Goal: Task Accomplishment & Management: Manage account settings

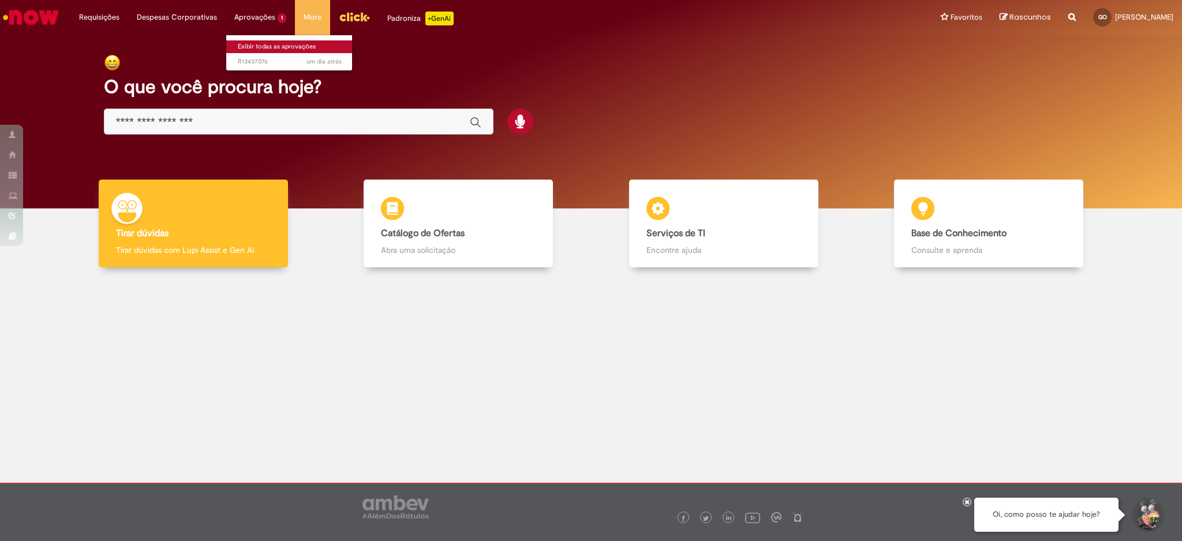
click at [259, 48] on link "Exibir todas as aprovações" at bounding box center [289, 46] width 127 height 13
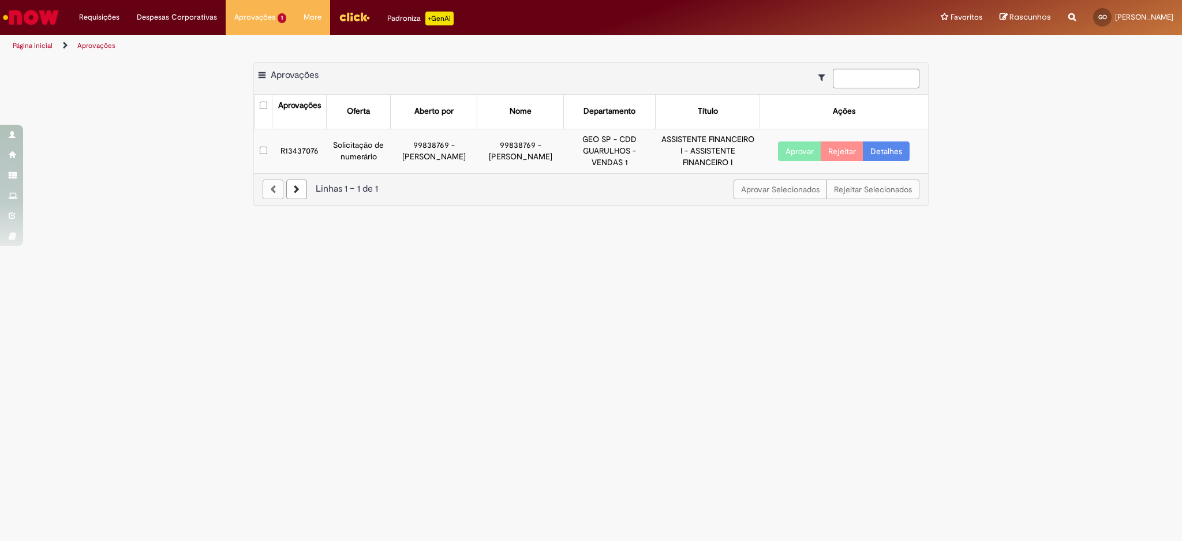
drag, startPoint x: 412, startPoint y: 136, endPoint x: 459, endPoint y: 163, distance: 54.3
click at [459, 163] on td "99838769 - [PERSON_NAME]" at bounding box center [434, 151] width 87 height 44
drag, startPoint x: 487, startPoint y: 139, endPoint x: 537, endPoint y: 171, distance: 60.0
click at [537, 171] on td "99838769 - [PERSON_NAME]" at bounding box center [520, 151] width 87 height 44
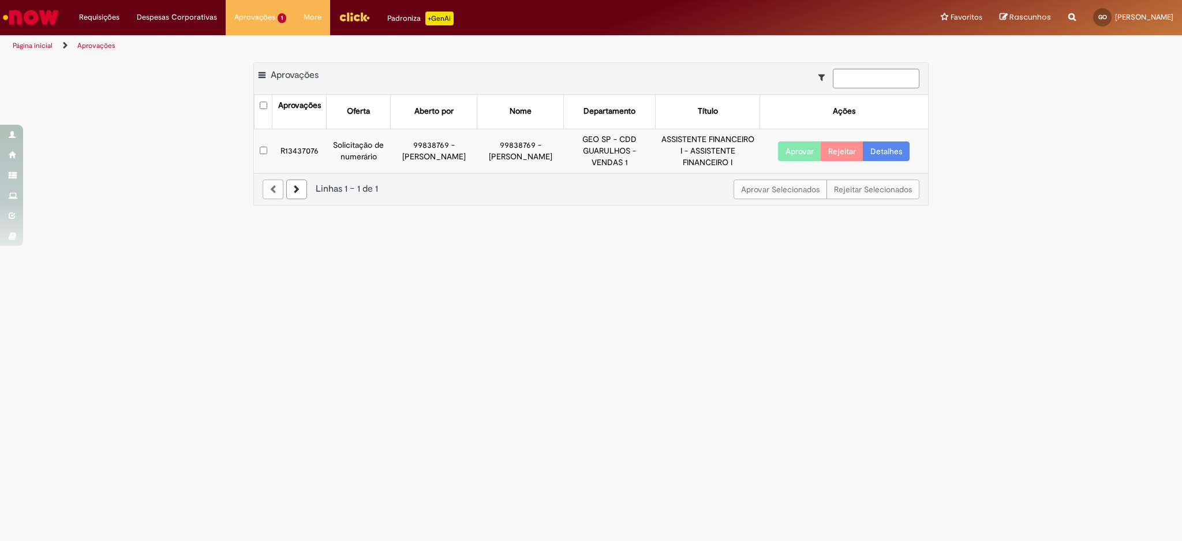
click at [601, 174] on div "Aprovar Selecionados Rejeitar Selecionados Linhas 1 − 1 de 1" at bounding box center [591, 189] width 674 height 32
drag, startPoint x: 574, startPoint y: 136, endPoint x: 619, endPoint y: 165, distance: 53.5
click at [619, 165] on td "GEO SP - CDD GUARULHOS - VENDAS 1" at bounding box center [610, 151] width 92 height 44
click at [550, 64] on div "Exportar como PDF Exportar como Excel Exportar como CSV Aprovações" at bounding box center [591, 79] width 674 height 32
